Goal: Information Seeking & Learning: Learn about a topic

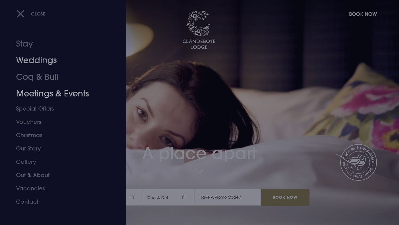
click at [45, 62] on link "Weddings" at bounding box center [60, 60] width 88 height 17
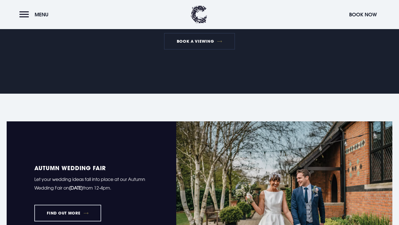
scroll to position [330, 0]
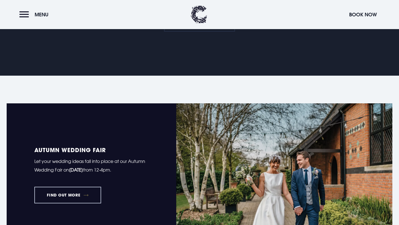
click at [92, 199] on link "FIND OUT MORE" at bounding box center [67, 195] width 67 height 17
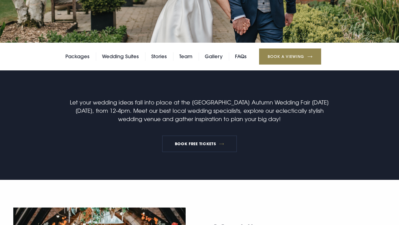
scroll to position [125, 0]
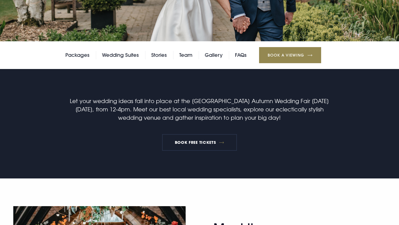
click at [153, 111] on p "Let your wedding ideas fall into place at the [GEOGRAPHIC_DATA] Autumn Wedding …" at bounding box center [200, 109] width 264 height 25
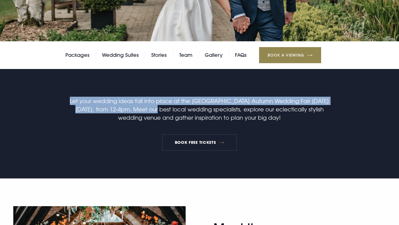
drag, startPoint x: 69, startPoint y: 103, endPoint x: 142, endPoint y: 108, distance: 73.1
click at [142, 108] on p "Let your wedding ideas fall into place at the [GEOGRAPHIC_DATA] Autumn Wedding …" at bounding box center [200, 109] width 264 height 25
copy p "Let your wedding ideas fall into place at the [GEOGRAPHIC_DATA] Autumn Wedding …"
click at [235, 112] on p "Let your wedding ideas fall into place at the [GEOGRAPHIC_DATA] Autumn Wedding …" at bounding box center [200, 109] width 264 height 25
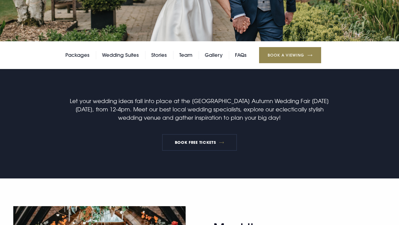
drag, startPoint x: 144, startPoint y: 111, endPoint x: 294, endPoint y: 116, distance: 149.3
click at [294, 116] on p "Let your wedding ideas fall into place at the [GEOGRAPHIC_DATA] Autumn Wedding …" at bounding box center [200, 109] width 264 height 25
copy p "Meet our best local wedding specialists, explore our eclectically stylish weddi…"
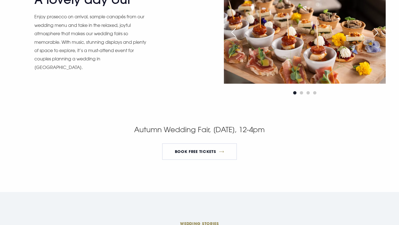
scroll to position [817, 0]
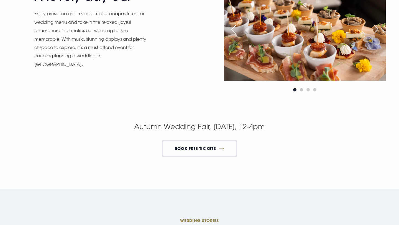
drag, startPoint x: 109, startPoint y: 128, endPoint x: 298, endPoint y: 126, distance: 188.8
click at [298, 126] on p "Autumn Wedding Fair, [DATE], 12-4pm" at bounding box center [200, 127] width 264 height 12
copy p "Autumn Wedding Fair, [DATE], 12-4pm"
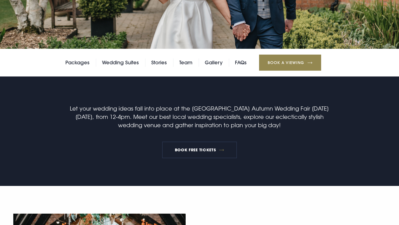
click at [215, 128] on p "Let your wedding ideas fall into place at the [GEOGRAPHIC_DATA] Autumn Wedding …" at bounding box center [200, 116] width 264 height 25
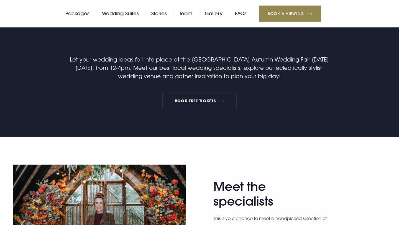
scroll to position [171, 0]
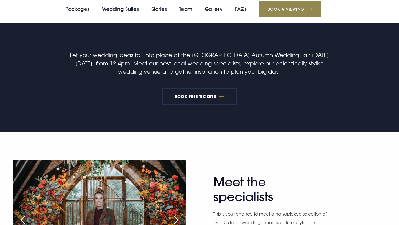
click at [228, 70] on p "Let your wedding ideas fall into place at the [GEOGRAPHIC_DATA] Autumn Wedding …" at bounding box center [200, 63] width 264 height 25
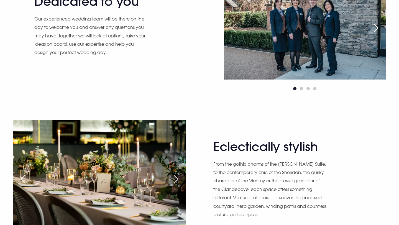
scroll to position [95, 0]
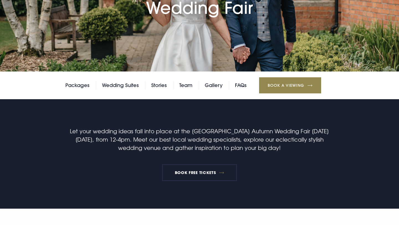
click at [256, 145] on p "Let your wedding ideas fall into place at the [GEOGRAPHIC_DATA] Autumn Wedding …" at bounding box center [200, 139] width 264 height 25
drag, startPoint x: 311, startPoint y: 129, endPoint x: 139, endPoint y: 139, distance: 172.2
click at [139, 139] on p "Let your wedding ideas fall into place at the [GEOGRAPHIC_DATA] Autumn Wedding …" at bounding box center [200, 139] width 264 height 25
copy p "[DATE], from 12-4pm"
